Goal: Book appointment/travel/reservation

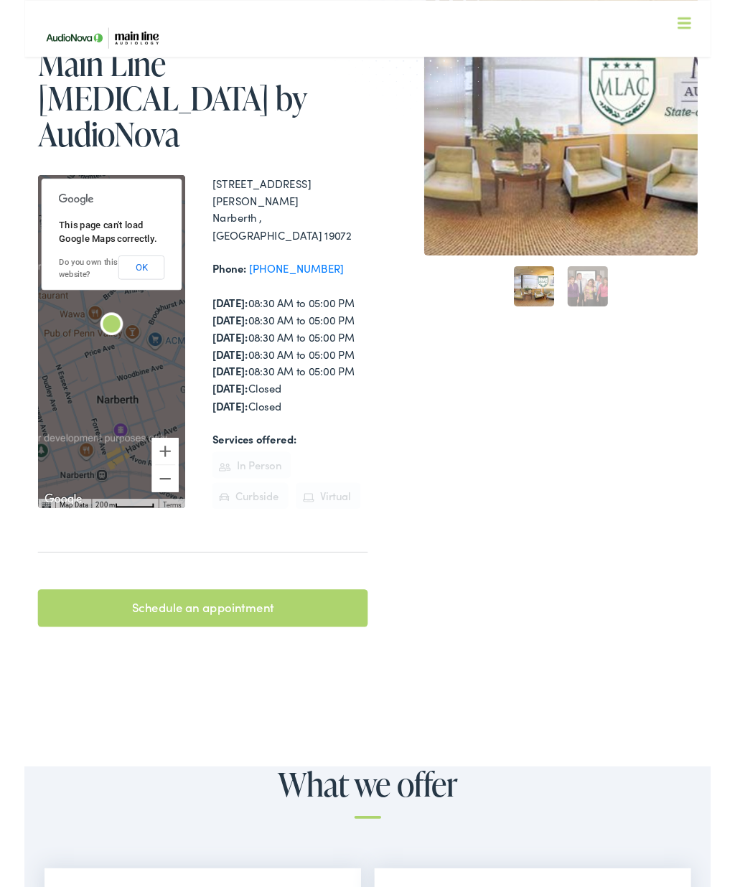
scroll to position [144, 0]
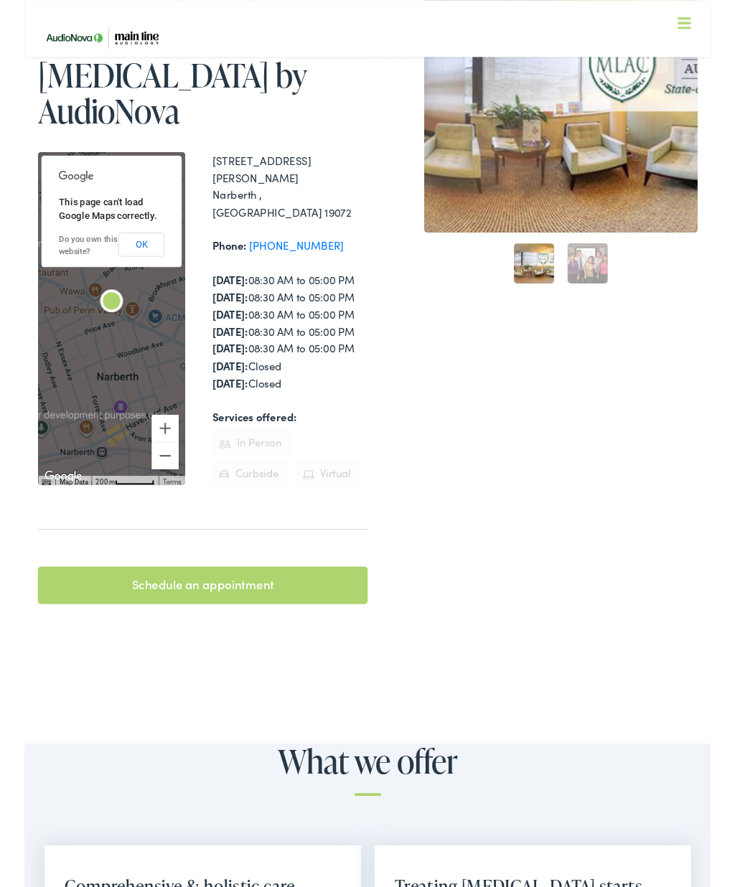
click at [276, 627] on link "Schedule an appointment" at bounding box center [190, 626] width 353 height 40
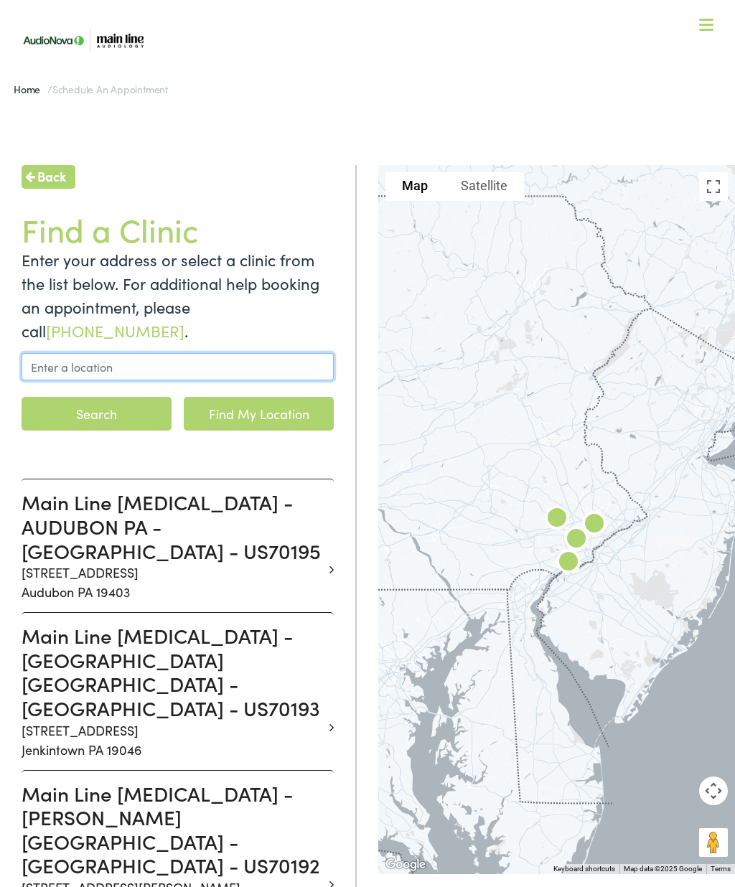
click at [239, 353] on input "text" at bounding box center [178, 366] width 312 height 27
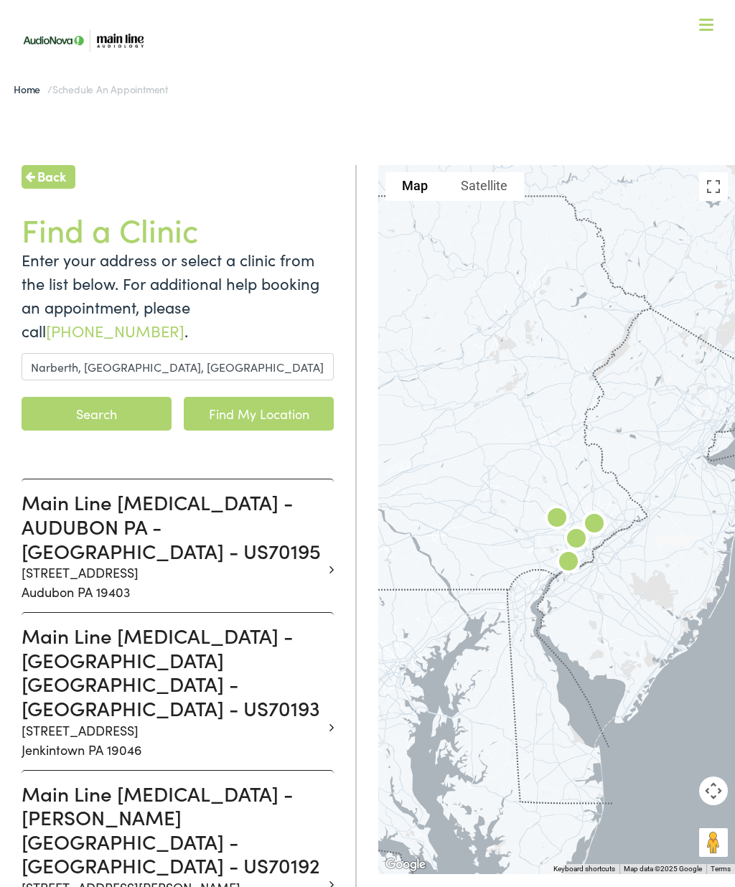
click at [299, 400] on link "Find My Location" at bounding box center [259, 414] width 150 height 34
type input "[GEOGRAPHIC_DATA], [US_STATE]"
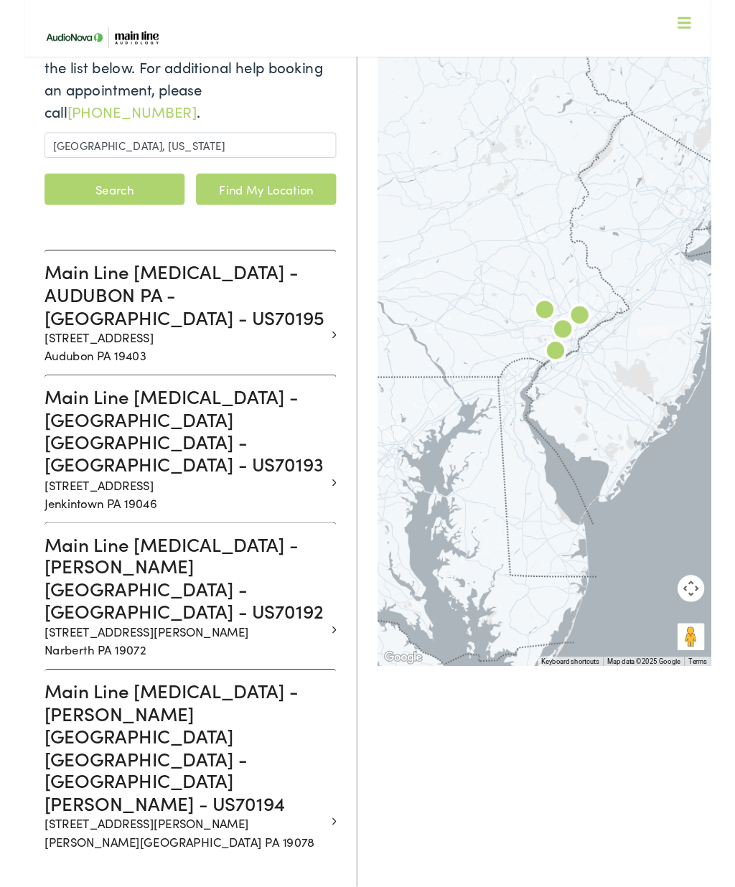
click at [214, 570] on h3 "Main Line [MEDICAL_DATA] - [PERSON_NAME][GEOGRAPHIC_DATA] - [GEOGRAPHIC_DATA] -…" at bounding box center [172, 618] width 301 height 96
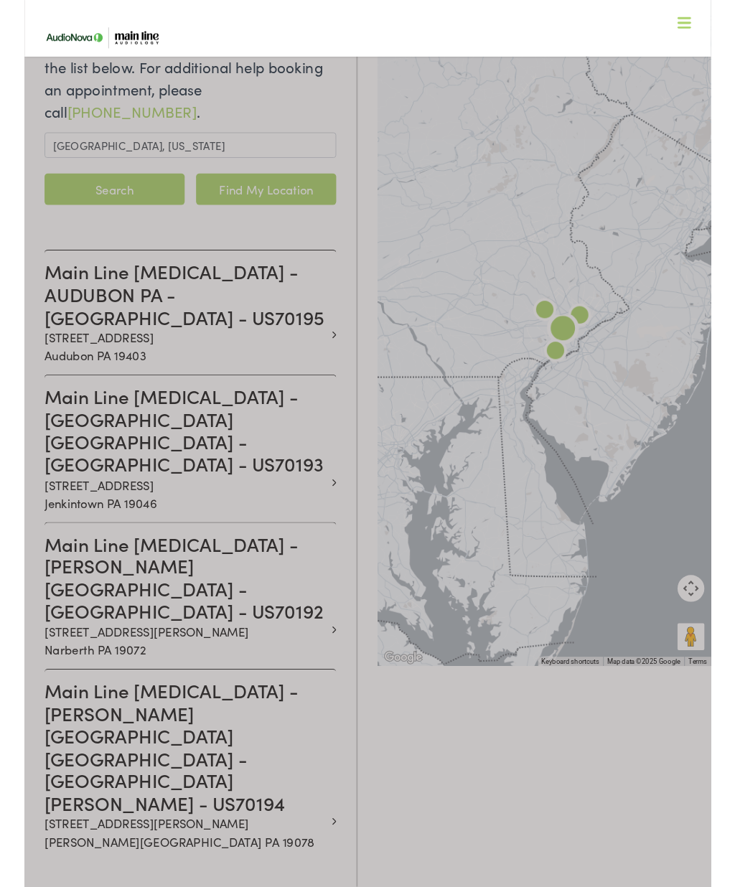
scroll to position [212, 0]
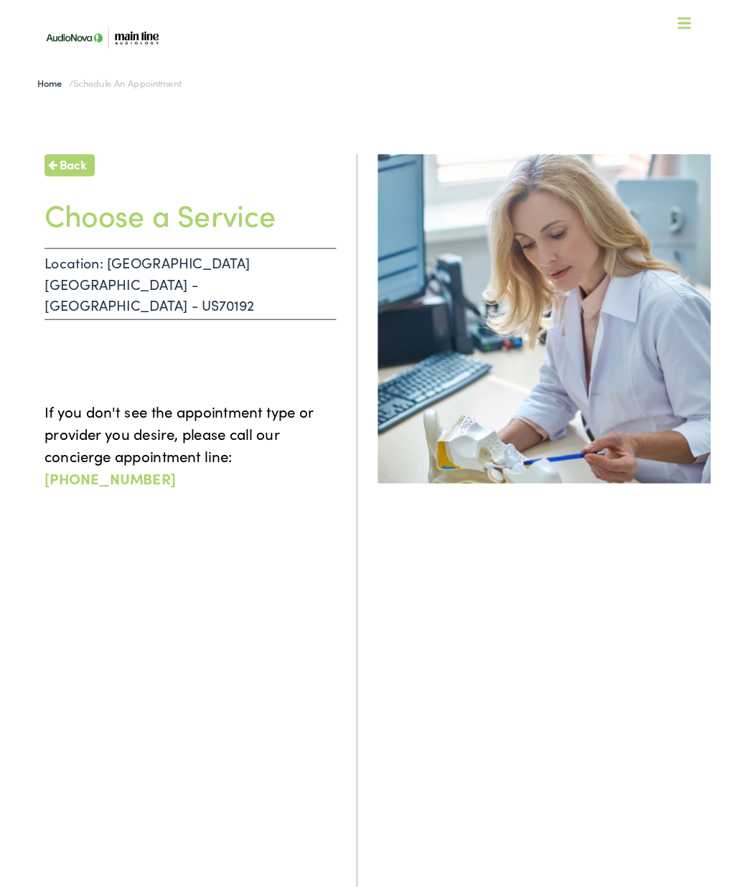
click at [276, 291] on p "Location: [GEOGRAPHIC_DATA] [GEOGRAPHIC_DATA] - [GEOGRAPHIC_DATA] - US70192" at bounding box center [178, 303] width 312 height 77
click at [262, 226] on h1 "Choose a Service" at bounding box center [178, 229] width 312 height 38
click at [47, 171] on span "Back" at bounding box center [51, 175] width 29 height 19
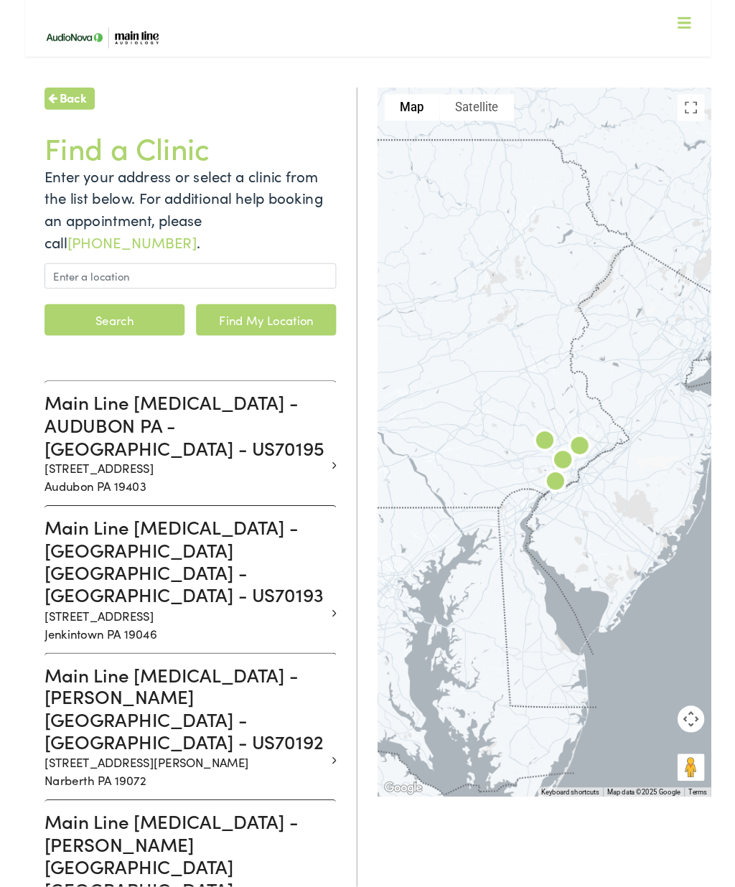
scroll to position [75, 0]
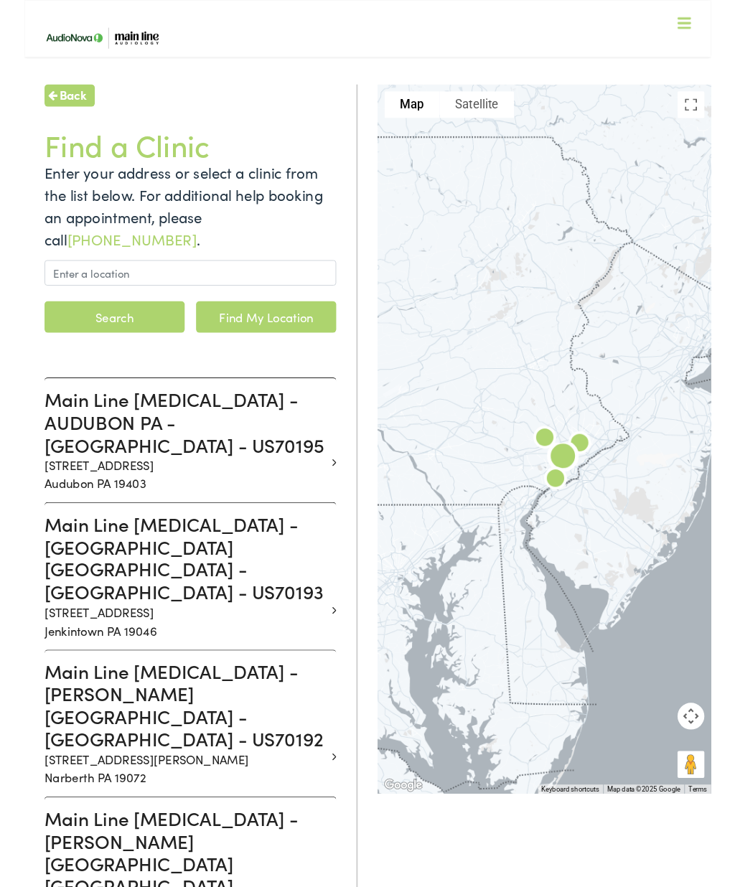
click at [172, 707] on h3 "Main Line [MEDICAL_DATA] - [PERSON_NAME][GEOGRAPHIC_DATA] - [GEOGRAPHIC_DATA] -…" at bounding box center [172, 755] width 301 height 96
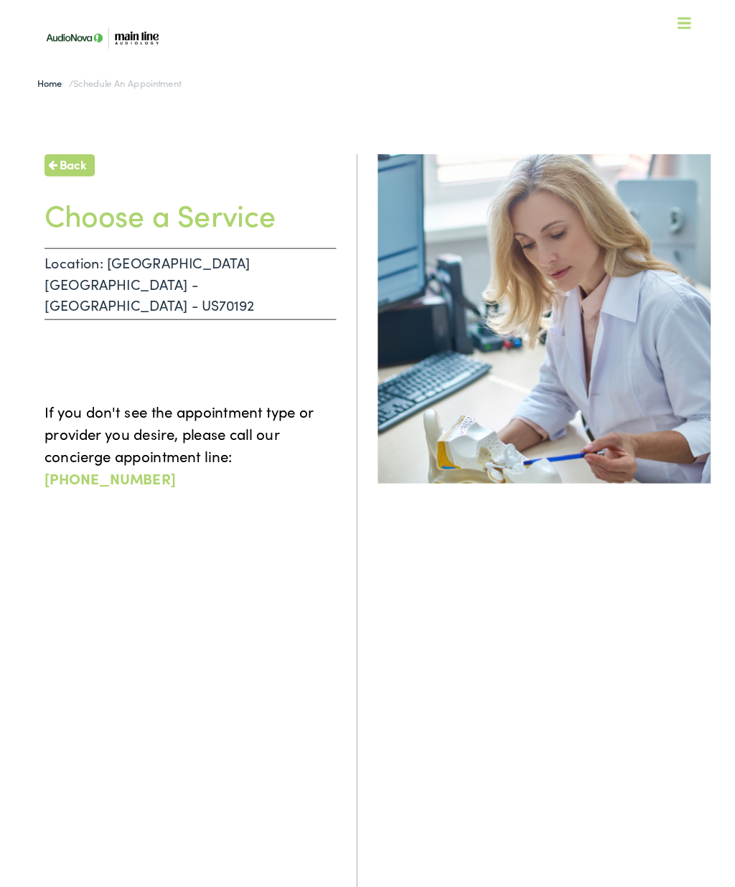
click at [718, 14] on nav "What We Offer Comprehensive & Holistic Care Hearing Testing & Evaluation Hearin…" at bounding box center [366, 124] width 705 height 249
click at [719, 17] on nav "What We Offer Comprehensive & Holistic Care Hearing Testing & Evaluation Hearin…" at bounding box center [366, 124] width 705 height 249
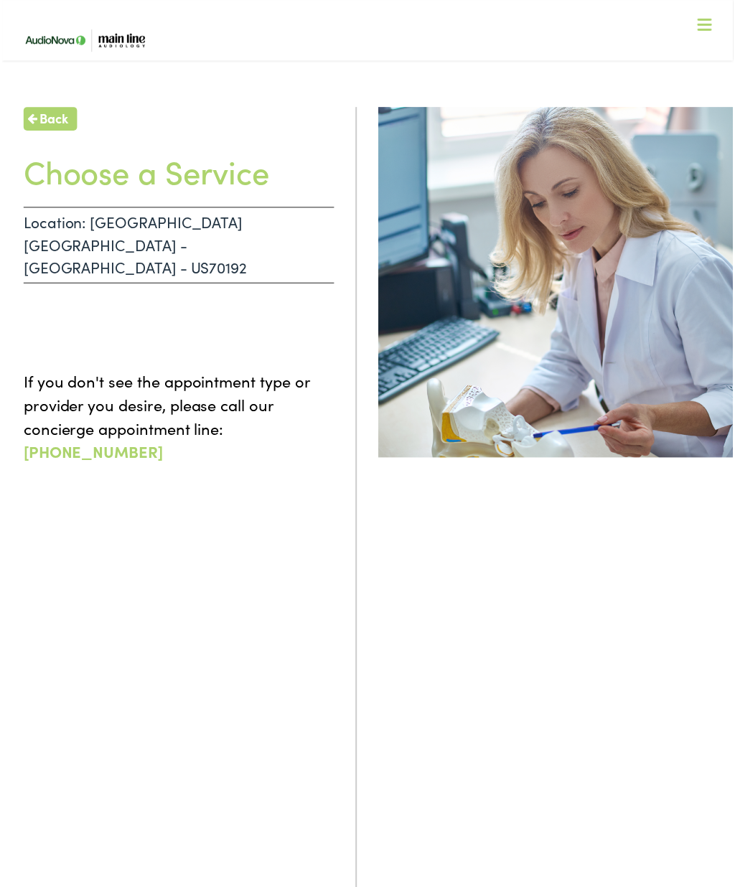
scroll to position [62, 0]
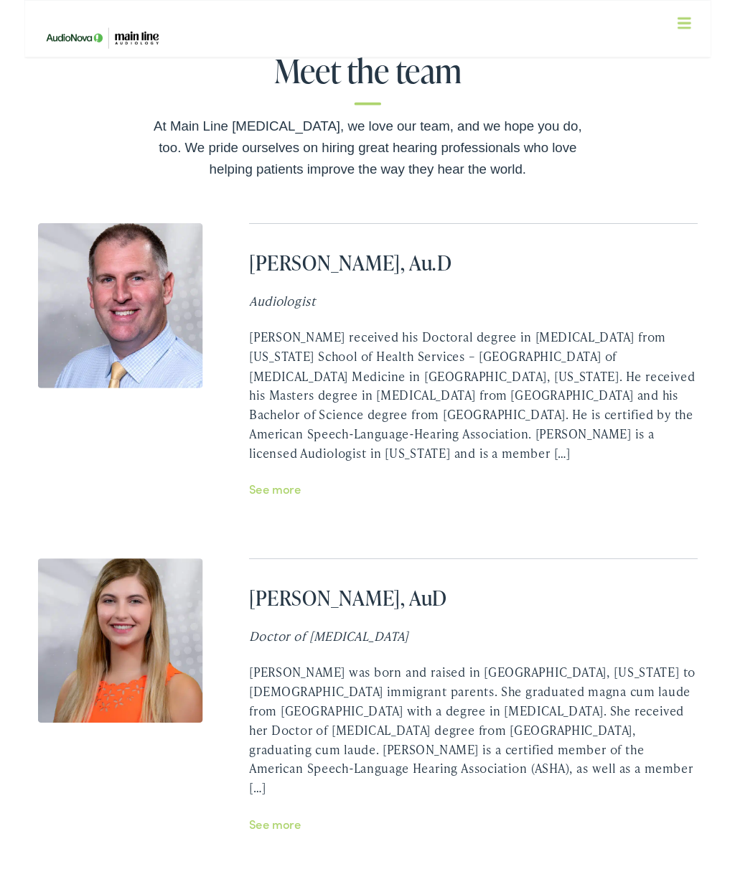
scroll to position [2825, 0]
